Goal: Transaction & Acquisition: Subscribe to service/newsletter

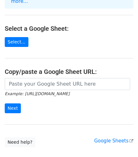
scroll to position [63, 0]
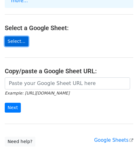
click at [16, 36] on link "Select..." at bounding box center [17, 41] width 24 height 10
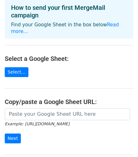
scroll to position [63, 0]
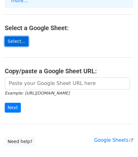
click at [9, 36] on link "Select..." at bounding box center [17, 41] width 24 height 10
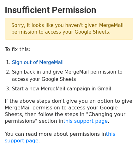
click at [38, 64] on link "Sign out of MergeMail" at bounding box center [38, 63] width 52 height 6
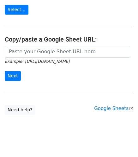
scroll to position [96, 0]
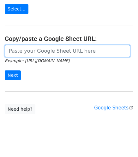
click at [40, 45] on input "url" at bounding box center [68, 51] width 126 height 12
paste input "https://docs.google.com/spreadsheets/d/100wwn-xjGcmXa-IIyDdG0UsDHtWpkBDdXjKtNzC…"
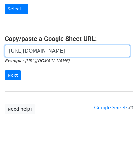
scroll to position [0, 188]
type input "https://docs.google.com/spreadsheets/d/100wwn-xjGcmXa-IIyDdG0UsDHtWpkBDdXjKtNzC…"
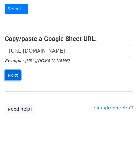
click at [10, 70] on input "Next" at bounding box center [13, 75] width 16 height 10
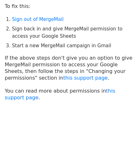
scroll to position [43, 0]
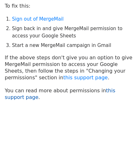
click at [100, 89] on link "this support page" at bounding box center [60, 93] width 111 height 13
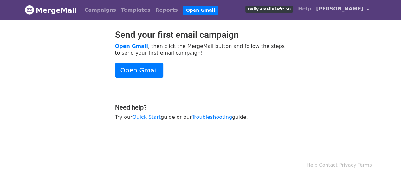
click at [343, 6] on span "[PERSON_NAME]" at bounding box center [339, 9] width 47 height 8
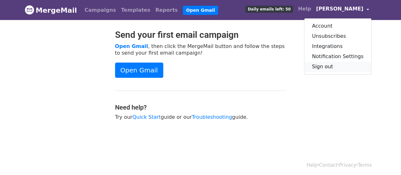
click at [337, 66] on link "Sign out" at bounding box center [337, 66] width 67 height 10
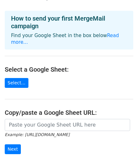
scroll to position [32, 0]
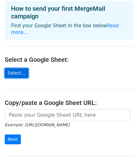
click at [14, 68] on link "Select..." at bounding box center [17, 73] width 24 height 10
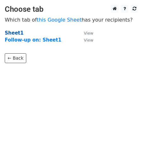
click at [11, 34] on strong "Sheet1" at bounding box center [14, 33] width 19 height 6
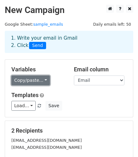
click at [35, 77] on link "Copy/paste..." at bounding box center [30, 80] width 39 height 10
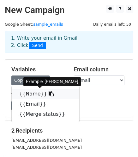
click at [30, 93] on link "{{Name}}" at bounding box center [46, 94] width 68 height 10
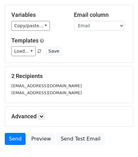
scroll to position [63, 0]
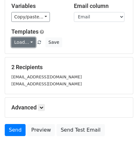
click at [24, 41] on link "Load..." at bounding box center [23, 42] width 24 height 10
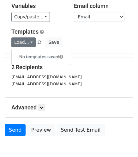
click at [100, 41] on div "Load... No templates saved Save" at bounding box center [69, 42] width 125 height 10
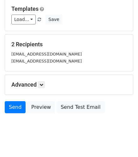
scroll to position [95, 0]
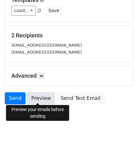
click at [41, 99] on link "Preview" at bounding box center [41, 98] width 28 height 12
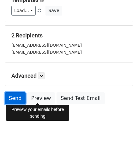
click at [15, 95] on link "Send" at bounding box center [15, 98] width 21 height 12
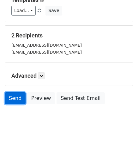
click at [15, 97] on link "Send" at bounding box center [15, 98] width 21 height 12
click at [19, 99] on link "Send" at bounding box center [15, 98] width 21 height 12
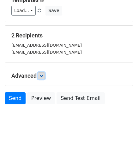
click at [43, 74] on icon at bounding box center [42, 76] width 4 height 4
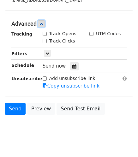
scroll to position [156, 0]
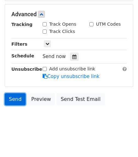
click at [18, 99] on link "Send" at bounding box center [15, 99] width 21 height 12
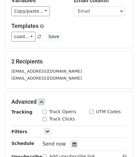
scroll to position [0, 0]
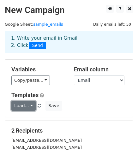
click at [25, 104] on link "Load..." at bounding box center [23, 106] width 24 height 10
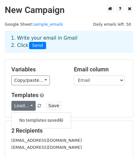
click at [36, 117] on h6 "No templates saved" at bounding box center [41, 120] width 59 height 10
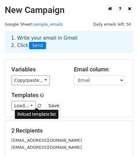
click at [38, 107] on span at bounding box center [39, 106] width 3 height 4
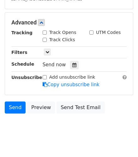
scroll to position [156, 0]
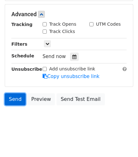
click at [12, 97] on link "Send" at bounding box center [15, 99] width 21 height 12
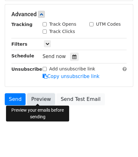
click at [40, 100] on link "Preview" at bounding box center [41, 99] width 28 height 12
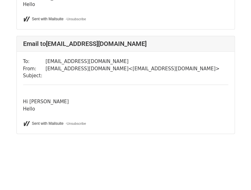
scroll to position [134, 0]
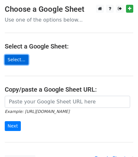
click at [10, 61] on link "Select..." at bounding box center [17, 60] width 24 height 10
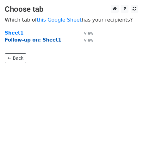
click at [16, 38] on strong "Follow-up on: Sheet1" at bounding box center [33, 40] width 57 height 6
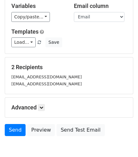
scroll to position [95, 0]
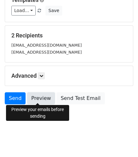
click at [39, 97] on link "Preview" at bounding box center [41, 98] width 28 height 12
click at [43, 99] on link "Preview" at bounding box center [41, 98] width 28 height 12
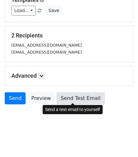
click at [64, 98] on link "Send Test Email" at bounding box center [81, 98] width 48 height 12
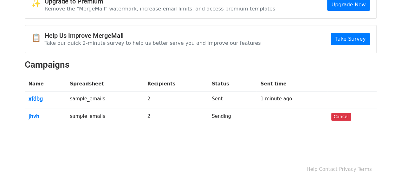
scroll to position [45, 0]
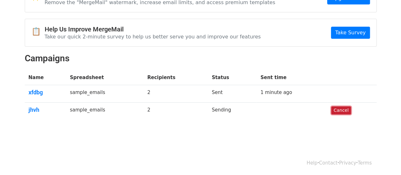
click at [345, 108] on link "Cancel" at bounding box center [340, 110] width 19 height 8
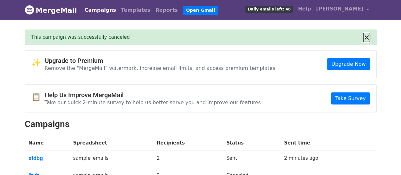
click at [368, 36] on button "×" at bounding box center [366, 38] width 6 height 8
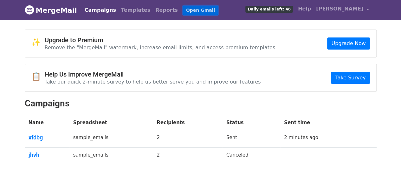
click at [183, 10] on link "Open Gmail" at bounding box center [200, 10] width 35 height 9
click at [186, 28] on body "MergeMail Campaigns Templates Reports Open Gmail Daily emails left: 48 Help hem…" at bounding box center [200, 97] width 401 height 195
click at [47, 7] on link "MergeMail" at bounding box center [51, 9] width 52 height 13
click at [302, 9] on link "Help" at bounding box center [304, 9] width 18 height 13
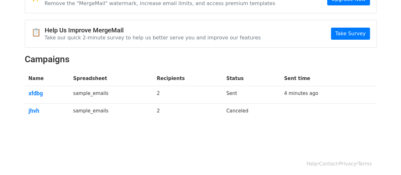
scroll to position [45, 0]
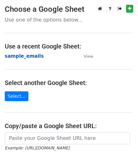
click at [15, 58] on strong "sample_emails" at bounding box center [24, 56] width 39 height 6
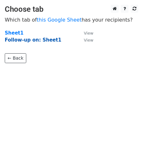
click at [19, 40] on strong "Follow-up on: Sheet1" at bounding box center [33, 40] width 57 height 6
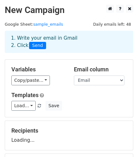
scroll to position [32, 0]
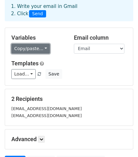
click at [33, 49] on link "Copy/paste..." at bounding box center [30, 49] width 39 height 10
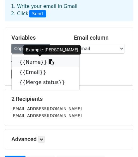
click at [30, 61] on link "{{Name}}" at bounding box center [46, 62] width 68 height 10
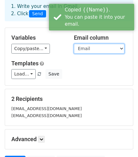
click at [88, 53] on select "Name Email Merge status" at bounding box center [99, 49] width 51 height 10
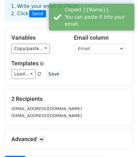
click at [62, 48] on div "Copy/paste... {{Name}} {{Email}} {{Merge status}}" at bounding box center [37, 49] width 53 height 10
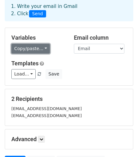
click at [24, 47] on link "Copy/paste..." at bounding box center [30, 49] width 39 height 10
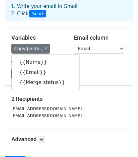
click at [57, 36] on h5 "Variables" at bounding box center [37, 37] width 53 height 7
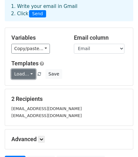
click at [24, 73] on link "Load..." at bounding box center [23, 74] width 24 height 10
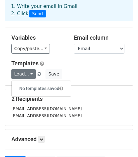
click at [80, 60] on h5 "Templates" at bounding box center [69, 63] width 116 height 7
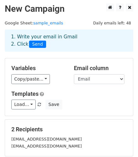
scroll to position [0, 0]
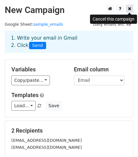
click at [132, 9] on link at bounding box center [129, 9] width 7 height 8
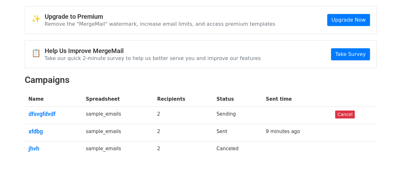
scroll to position [14, 0]
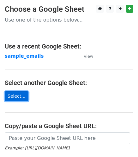
click at [18, 95] on link "Select..." at bounding box center [17, 96] width 24 height 10
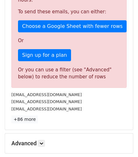
scroll to position [214, 0]
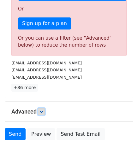
click at [43, 110] on icon at bounding box center [42, 112] width 4 height 4
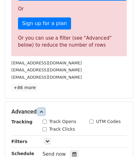
scroll to position [278, 0]
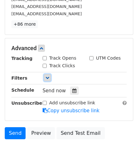
click at [48, 76] on icon at bounding box center [48, 78] width 4 height 4
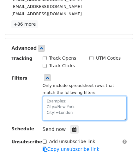
click at [67, 97] on textarea at bounding box center [85, 108] width 84 height 24
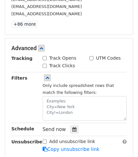
click at [21, 96] on div "Filters" at bounding box center [22, 97] width 31 height 46
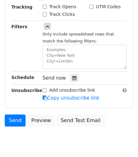
scroll to position [343, 0]
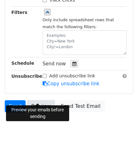
click at [35, 100] on link "Preview" at bounding box center [41, 106] width 28 height 12
